Goal: Information Seeking & Learning: Find specific page/section

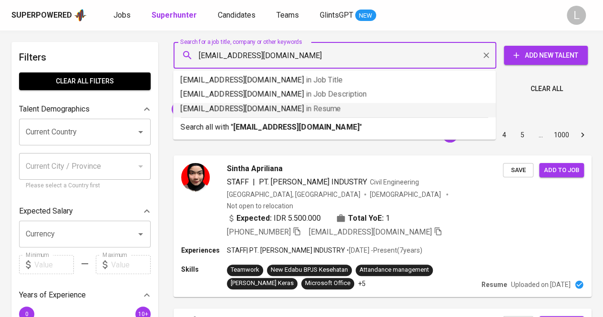
click at [278, 120] on div "Search all with " [EMAIL_ADDRESS][DOMAIN_NAME] "" at bounding box center [335, 125] width 308 height 16
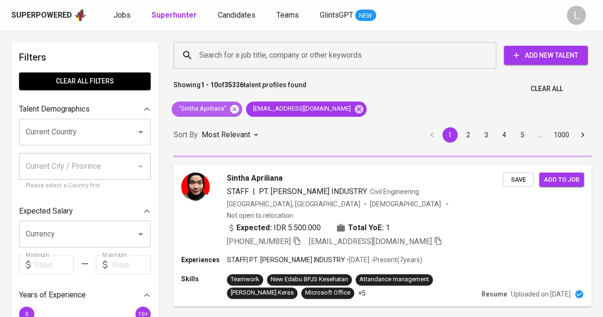
click at [235, 108] on icon at bounding box center [234, 109] width 10 height 10
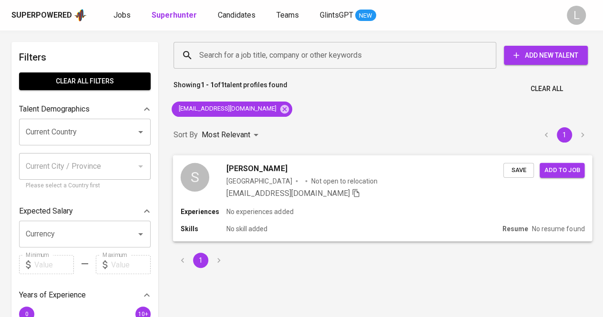
click at [264, 169] on span "[PERSON_NAME]" at bounding box center [257, 168] width 61 height 11
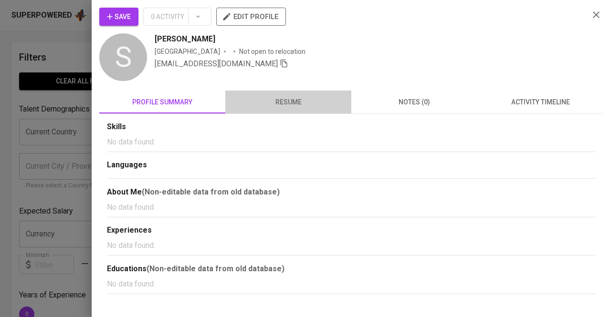
click at [309, 96] on span "resume" at bounding box center [288, 102] width 114 height 12
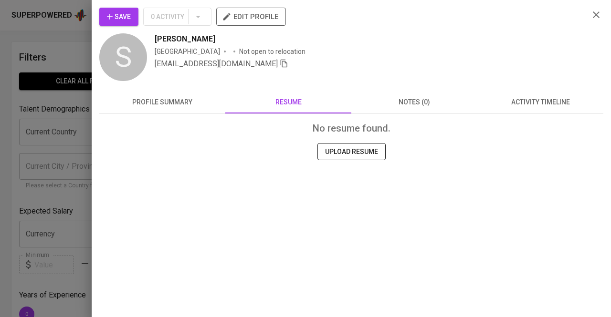
click at [46, 67] on div at bounding box center [305, 158] width 611 height 317
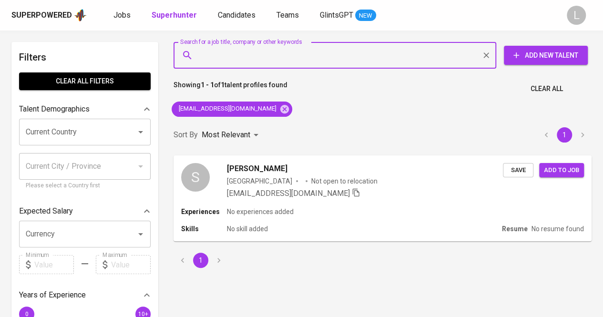
click at [290, 56] on input "Search for a job title, company or other keywords" at bounding box center [337, 55] width 281 height 18
paste input "[EMAIL_ADDRESS][DOMAIN_NAME]"
type input "[EMAIL_ADDRESS][DOMAIN_NAME]"
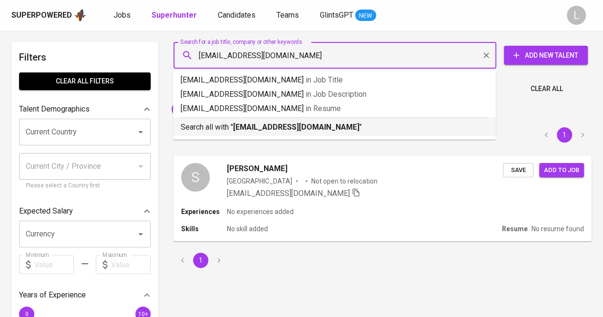
click at [288, 127] on b "[EMAIL_ADDRESS][DOMAIN_NAME]" at bounding box center [296, 127] width 126 height 9
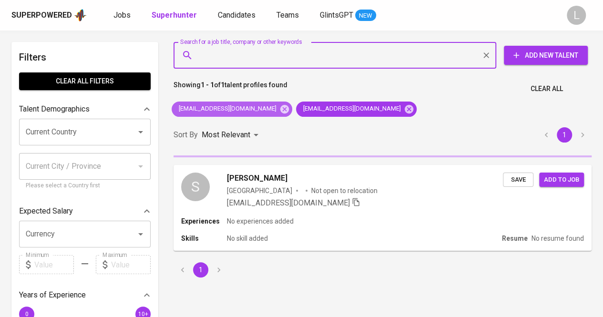
click at [262, 103] on div "[EMAIL_ADDRESS][DOMAIN_NAME]" at bounding box center [232, 109] width 121 height 15
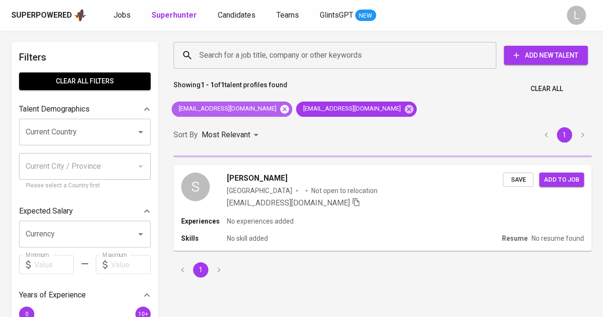
click at [280, 104] on icon at bounding box center [285, 109] width 10 height 10
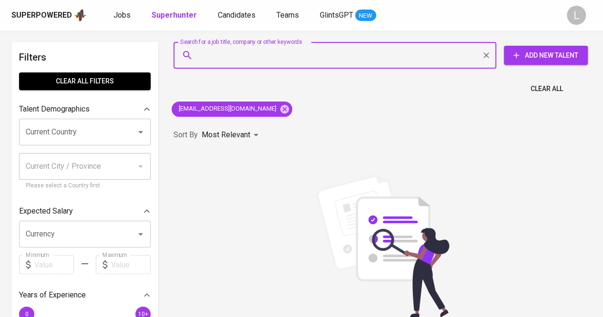
click at [326, 50] on input "Search for a job title, company or other keywords" at bounding box center [337, 55] width 281 height 18
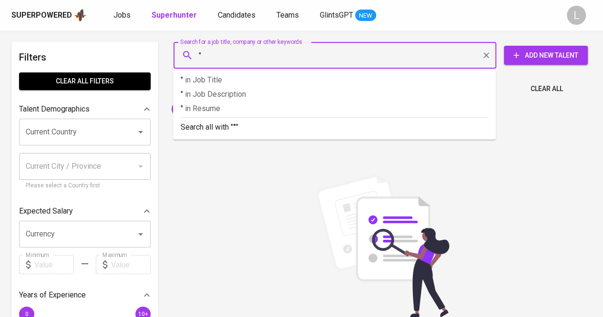
paste input "[PERSON_NAME]"
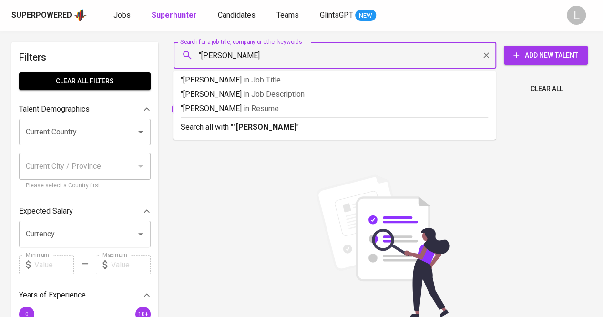
type input ""Shyaren Mishida""
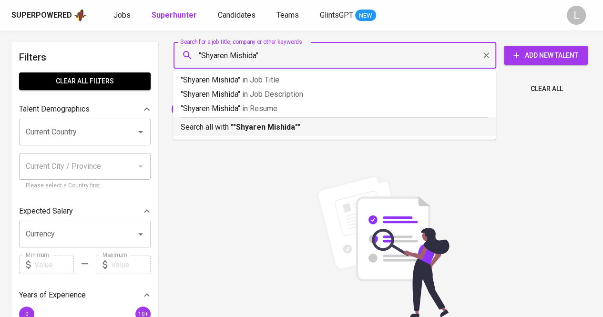
click at [268, 118] on div "Search all with " "Shyaren Mishida" "" at bounding box center [335, 125] width 308 height 16
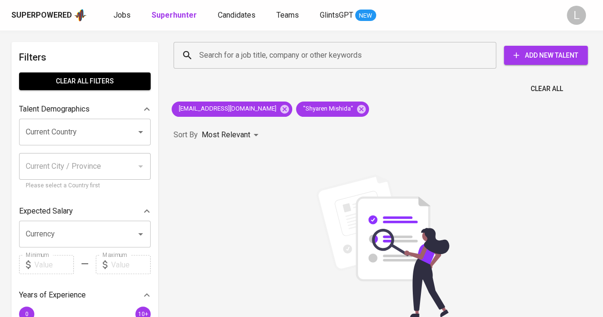
click at [272, 101] on div "[EMAIL_ADDRESS][DOMAIN_NAME] "Shyaren Mishida"" at bounding box center [270, 109] width 205 height 23
click at [280, 108] on icon at bounding box center [285, 109] width 10 height 10
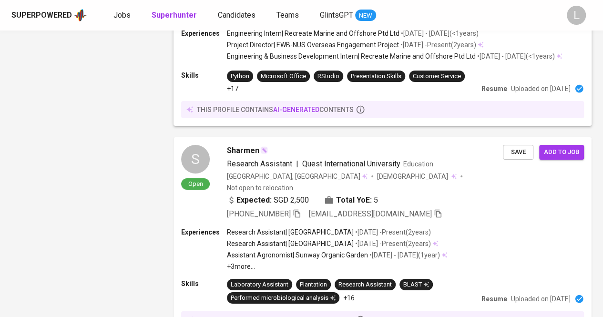
scroll to position [1412, 0]
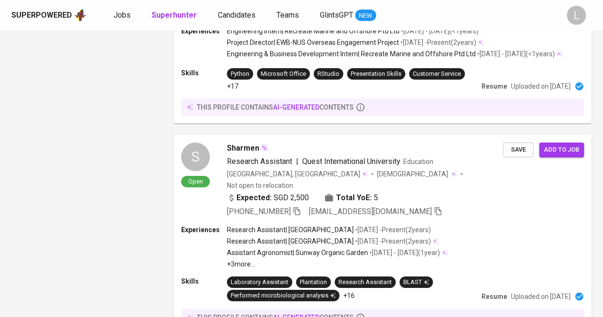
scroll to position [1692, 0]
drag, startPoint x: 222, startPoint y: 270, endPoint x: 228, endPoint y: 266, distance: 7.2
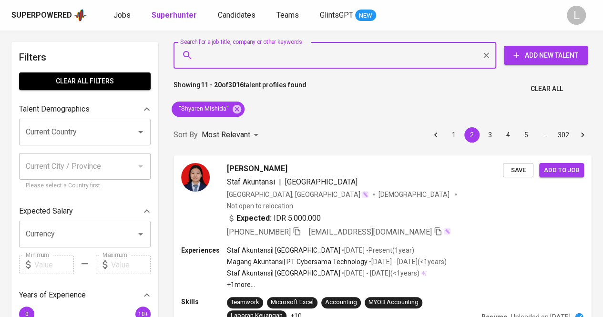
click at [352, 61] on input "Search for a job title, company or other keywords" at bounding box center [337, 55] width 281 height 18
paste input "jocelynalexlim@gmail.com"
type input "jocelynalexlim@gmail.com"
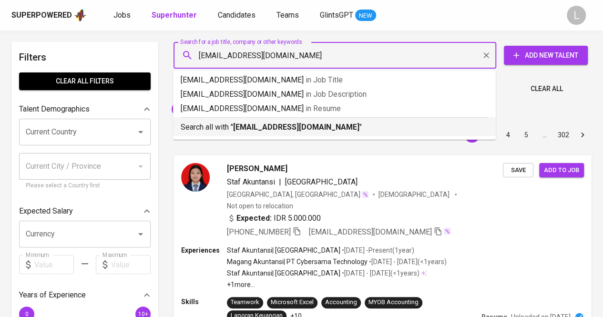
click at [303, 120] on div "Search all with " jocelynalexlim@gmail.com "" at bounding box center [335, 125] width 308 height 16
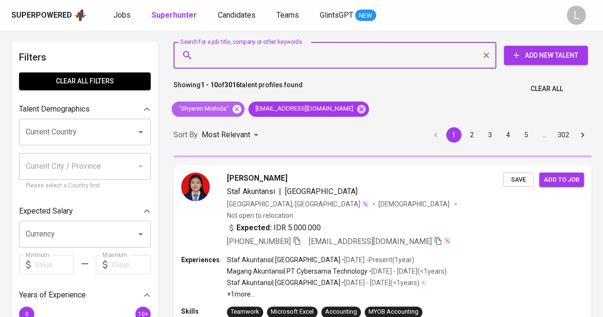
click at [235, 109] on icon at bounding box center [237, 108] width 9 height 9
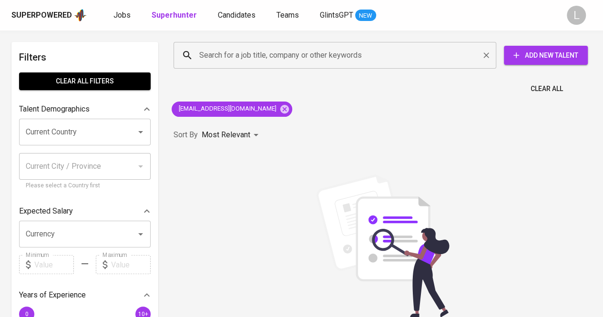
click at [352, 47] on input "Search for a job title, company or other keywords" at bounding box center [337, 55] width 281 height 18
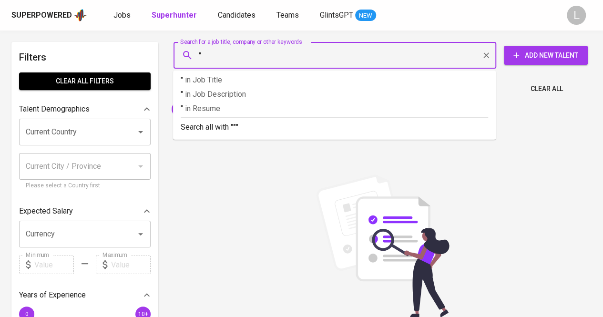
paste input "Jocelyn Alexander Lim"
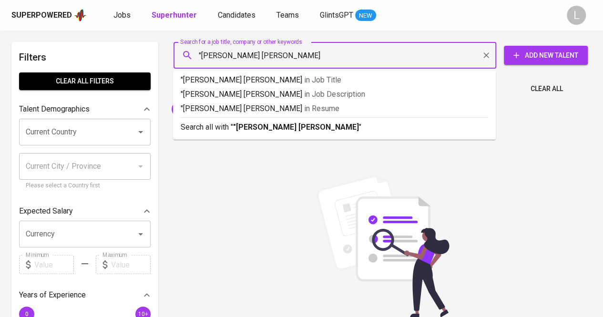
click at [352, 47] on input ""Jocelyn Alexander Lim" at bounding box center [337, 55] width 281 height 18
type input ""Jocelyn Alexander Lim""
click at [322, 124] on p "Search all with " "Jocelyn Alexander Lim" "" at bounding box center [335, 127] width 308 height 11
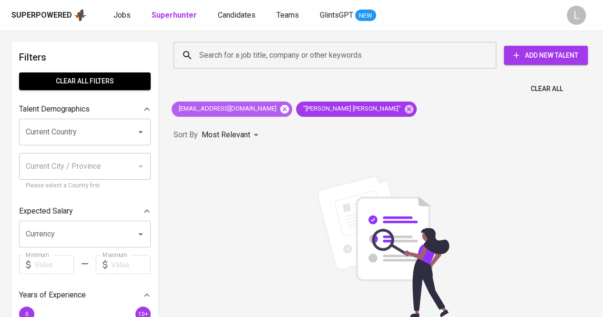
click at [281, 105] on icon at bounding box center [285, 108] width 9 height 9
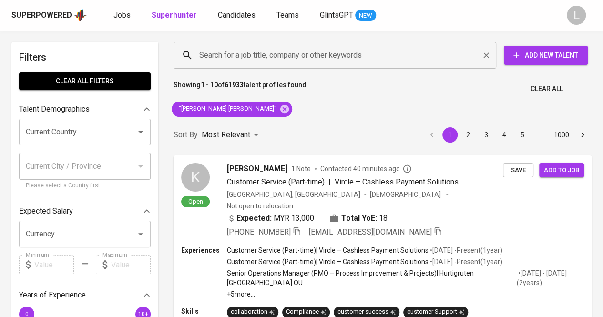
click at [300, 57] on input "Search for a job title, company or other keywords" at bounding box center [337, 55] width 281 height 18
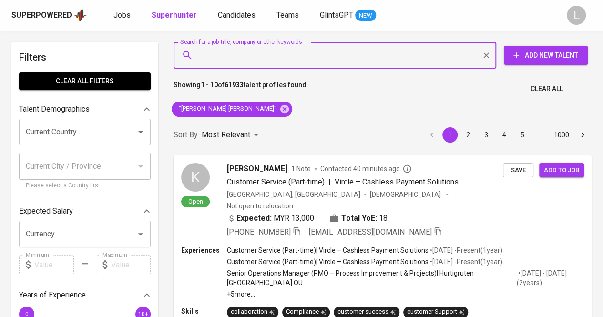
paste input "adelianadya.work@gmail.com"
type input "adelianadya.work@gmail.com"
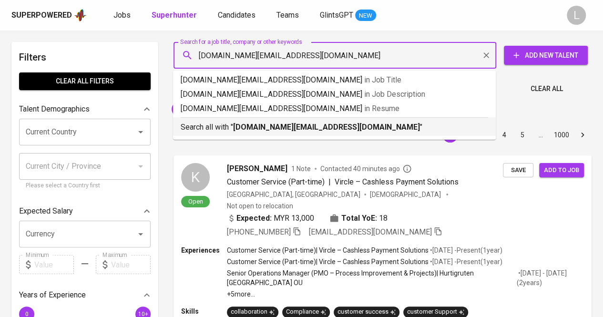
click at [257, 131] on b "adelianadya.work@gmail.com" at bounding box center [326, 127] width 187 height 9
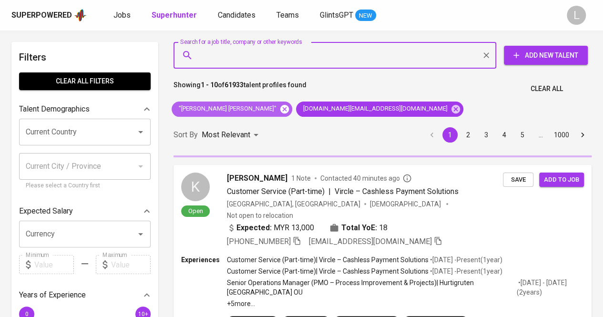
click at [281, 108] on icon at bounding box center [285, 108] width 9 height 9
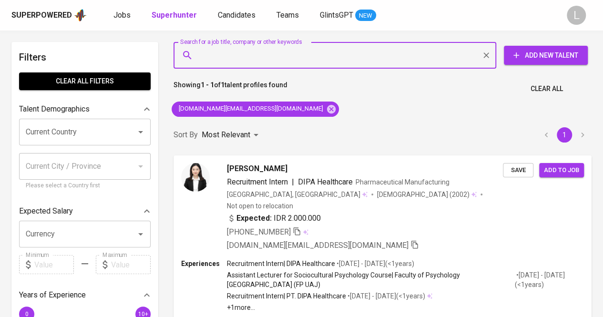
click at [326, 64] on input "Search for a job title, company or other keywords" at bounding box center [337, 55] width 281 height 18
paste input "jocelynalexlim@gmail.com"
type input "jocelynalexlim@gmail.com"
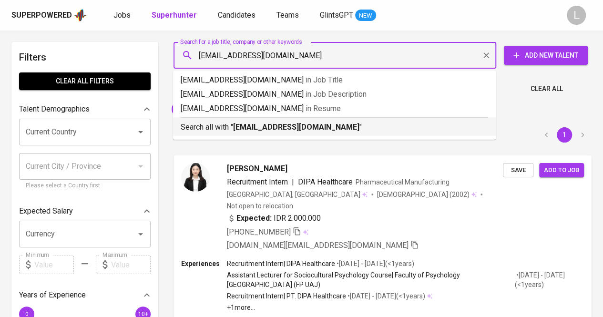
click at [281, 133] on p "Search all with " jocelynalexlim@gmail.com "" at bounding box center [335, 127] width 308 height 11
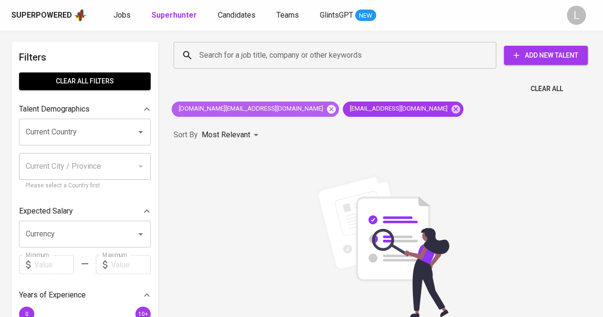
click at [326, 106] on icon at bounding box center [331, 109] width 10 height 10
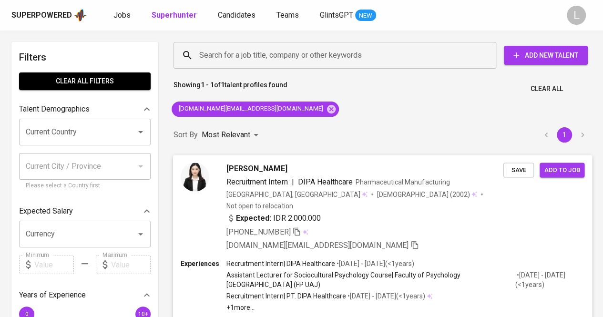
click at [298, 227] on icon "button" at bounding box center [296, 231] width 9 height 9
click at [315, 59] on input "Search for a job title, company or other keywords" at bounding box center [337, 55] width 281 height 18
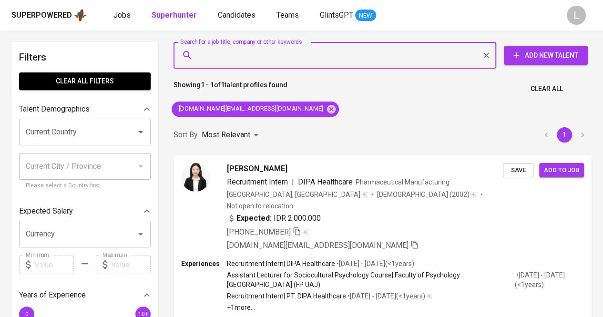
paste input "elva.soeranto@gmail.com"
type input "elva.soeranto@gmail.com"
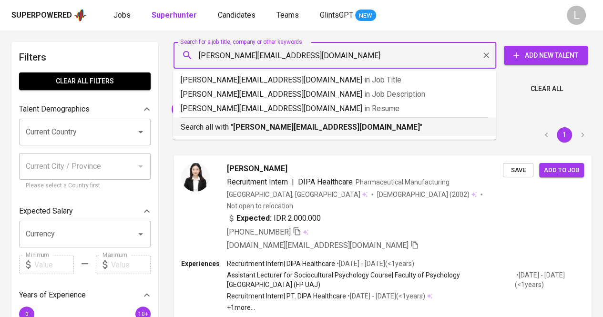
click at [287, 119] on div "Search all with " elva.soeranto@gmail.com "" at bounding box center [335, 125] width 308 height 16
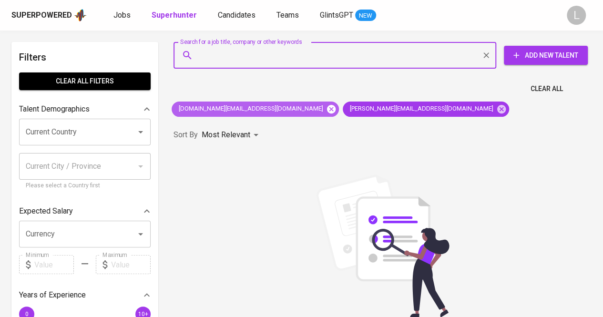
click at [327, 109] on icon at bounding box center [331, 108] width 9 height 9
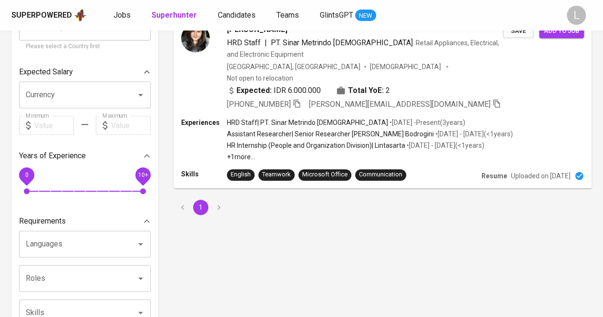
scroll to position [143, 0]
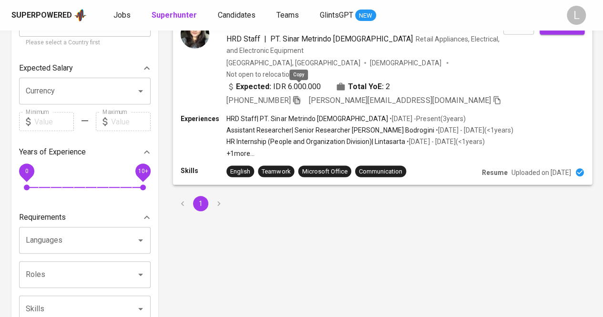
click at [301, 95] on icon "button" at bounding box center [296, 99] width 9 height 9
